Goal: Share content: Share content

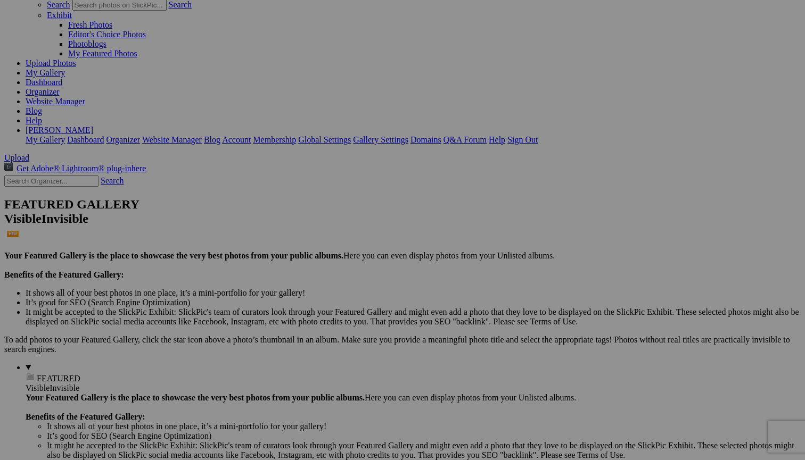
scroll to position [38, 0]
